Goal: Task Accomplishment & Management: Use online tool/utility

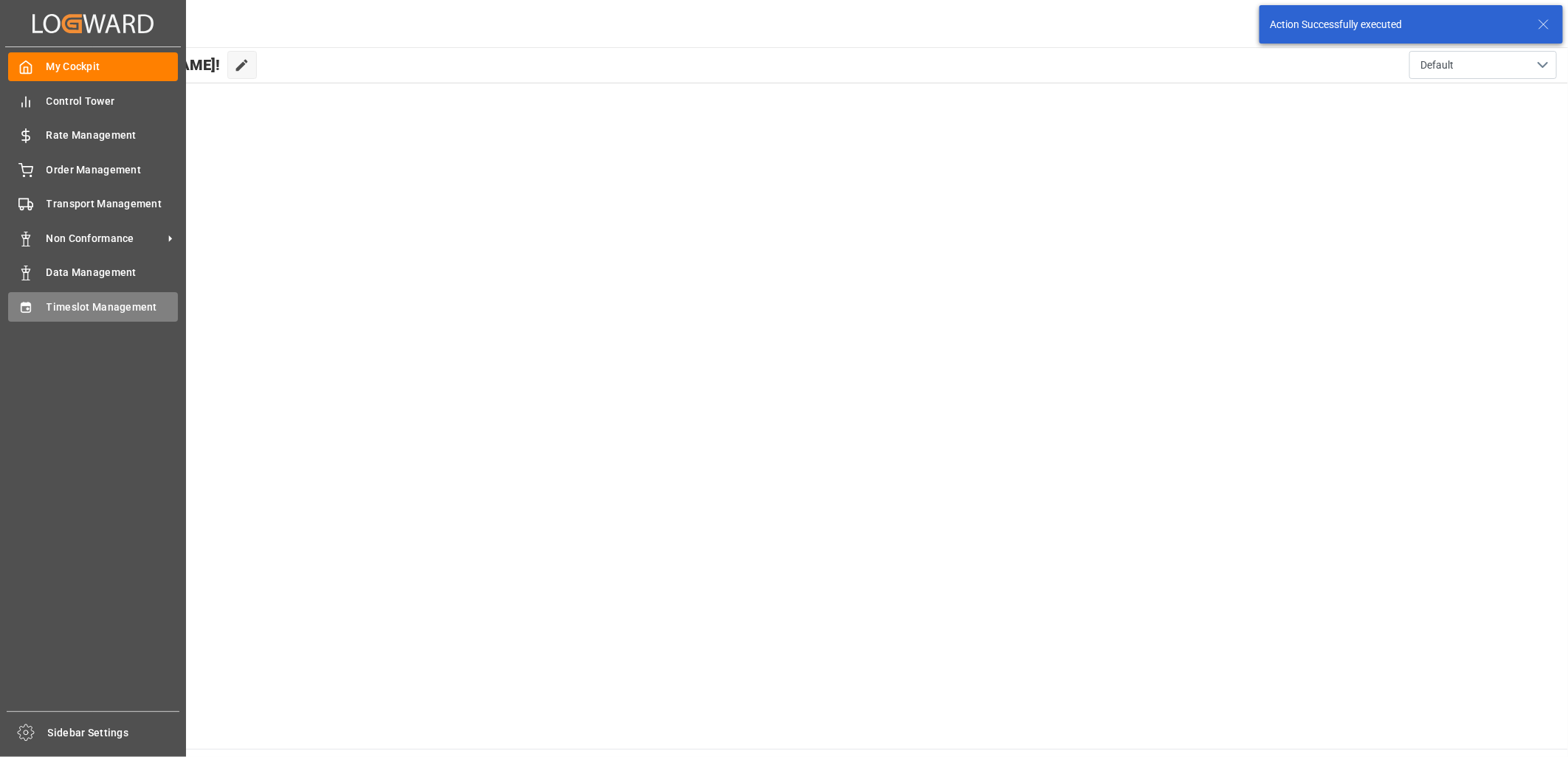
click at [144, 311] on span "Timeslot Management" at bounding box center [112, 307] width 132 height 16
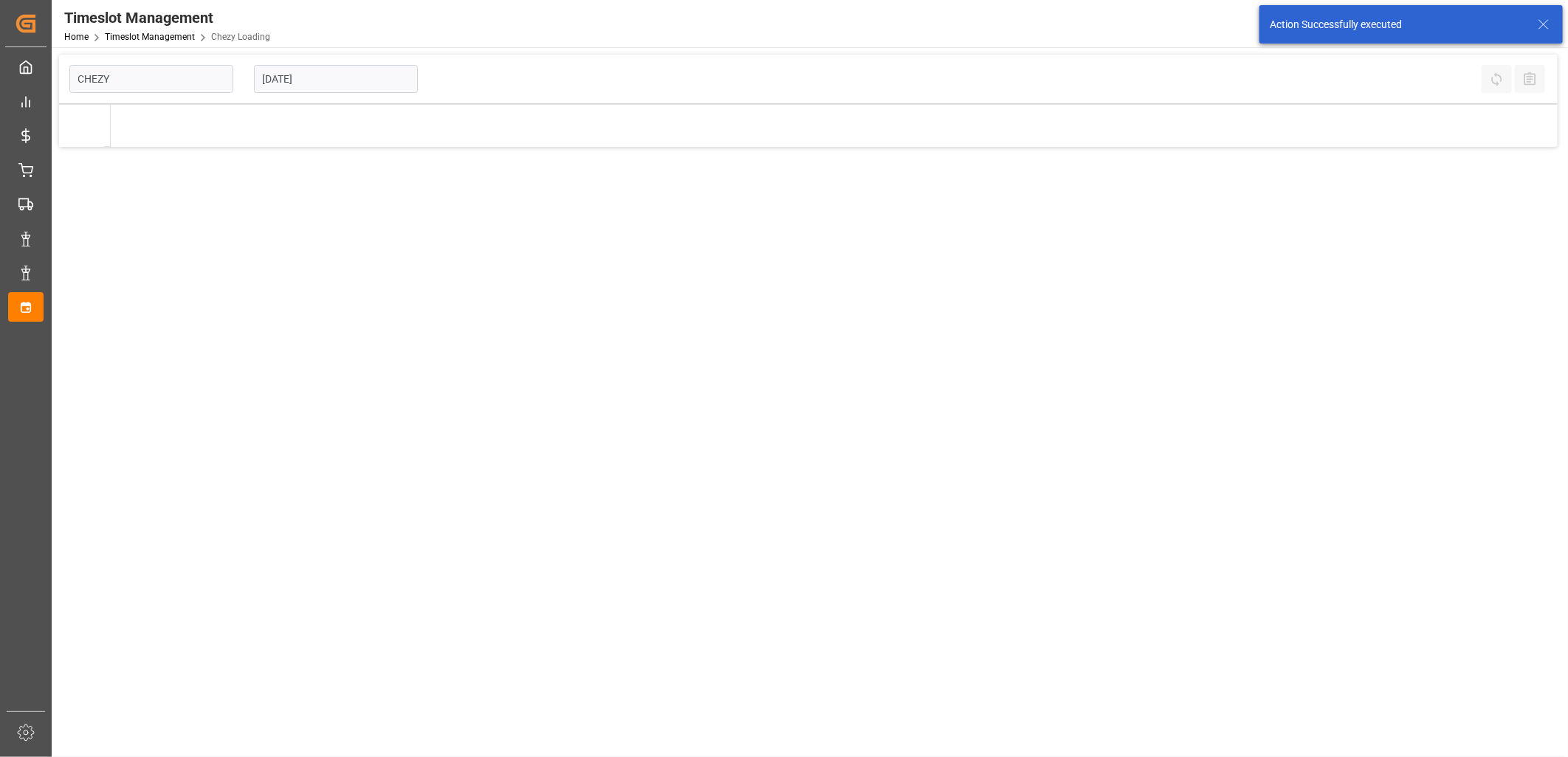
type input "Chezy Loading"
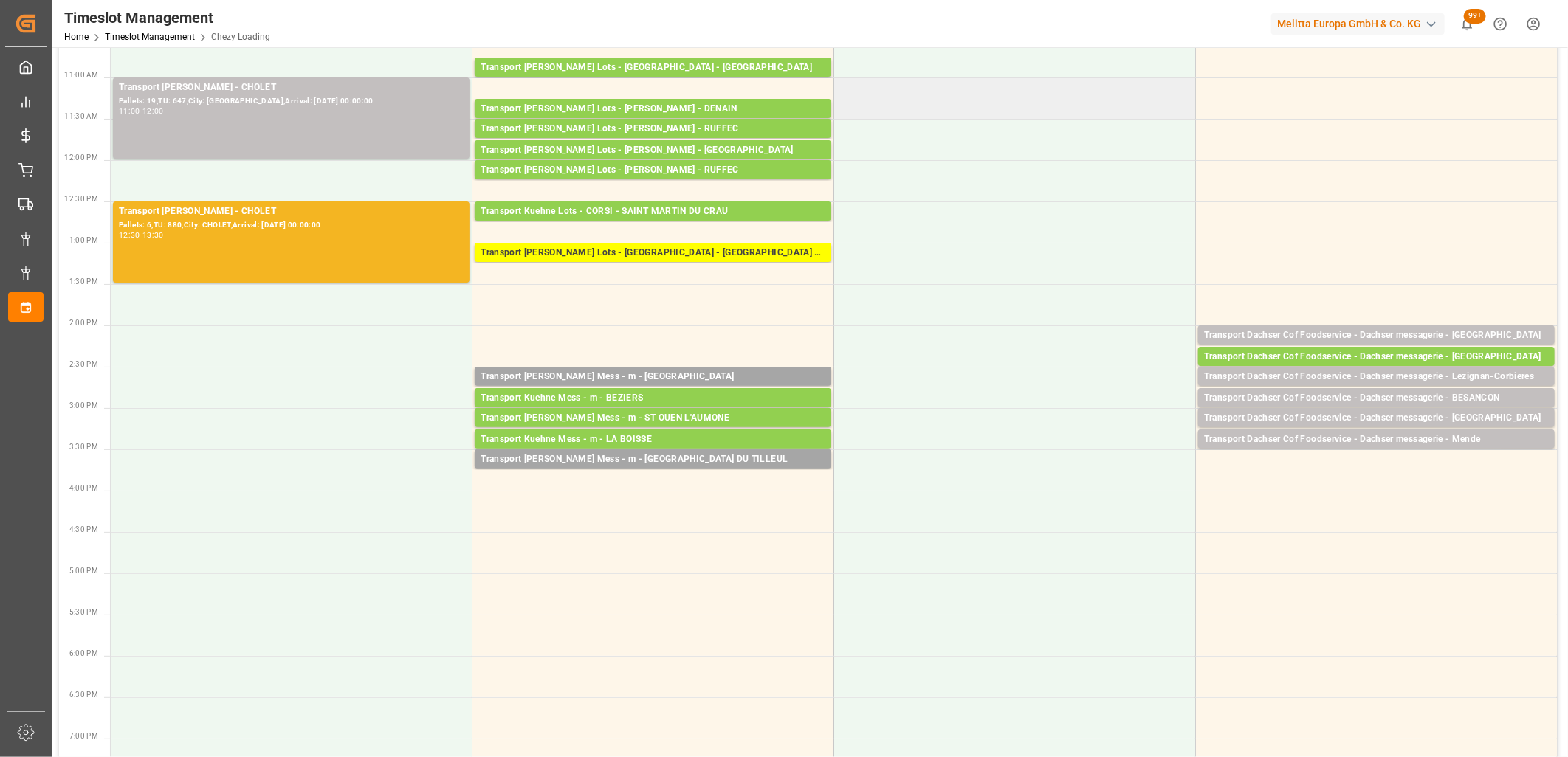
scroll to position [82, 0]
